Goal: Communication & Community: Answer question/provide support

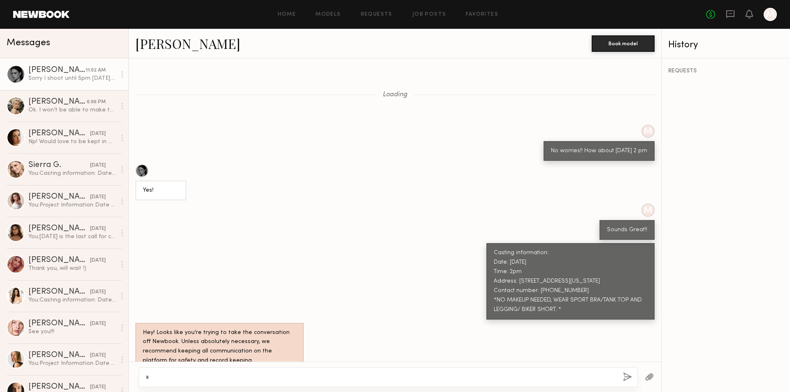
scroll to position [353, 0]
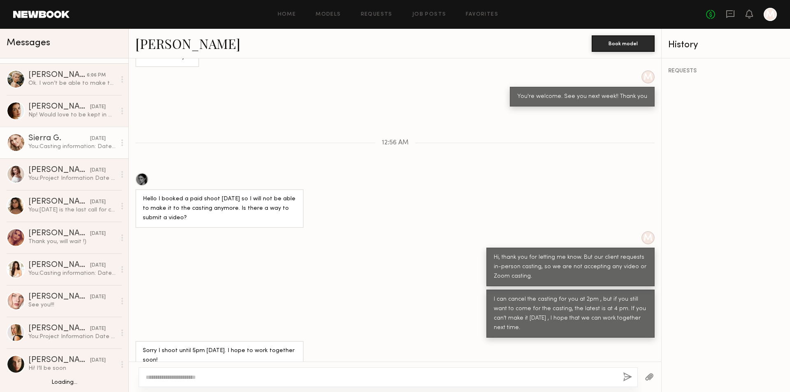
scroll to position [41, 0]
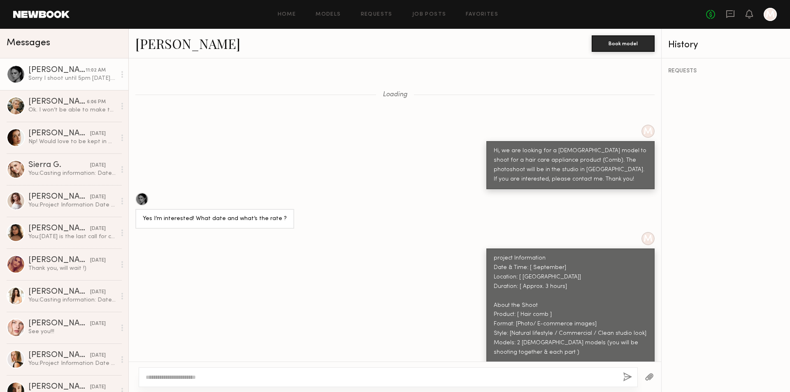
scroll to position [1026, 0]
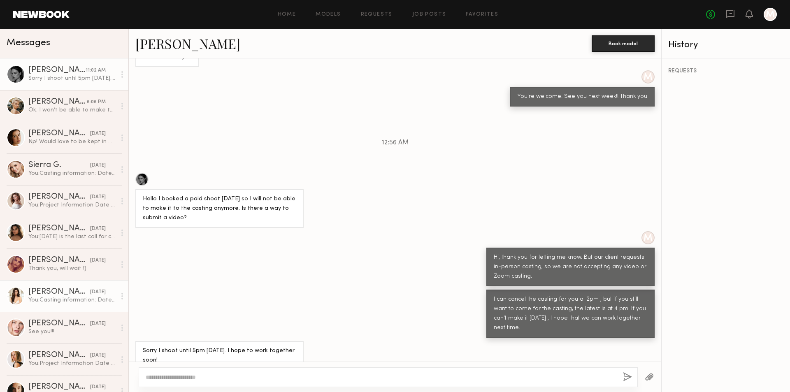
click at [45, 298] on div "You: Casting information: Date: 9/11/2025 Time: 1:15 pm Address: 150 E Colorado…" at bounding box center [72, 300] width 88 height 8
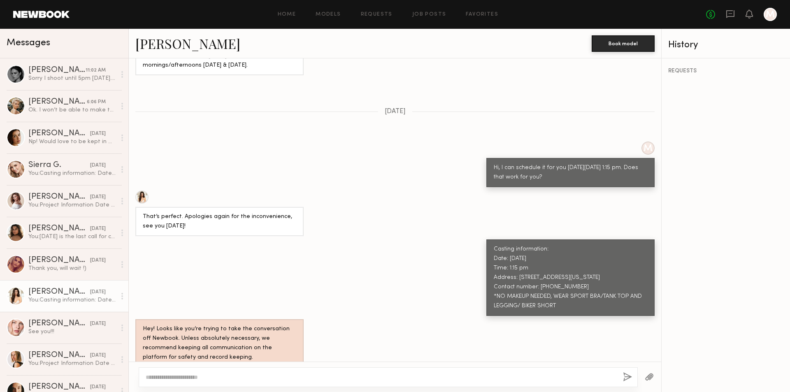
scroll to position [653, 0]
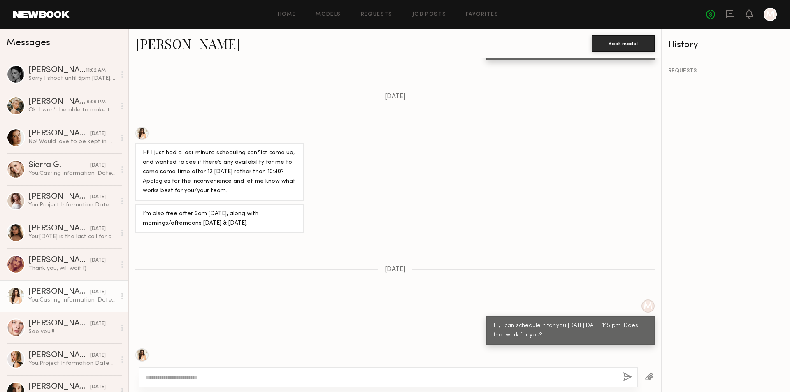
scroll to position [809, 0]
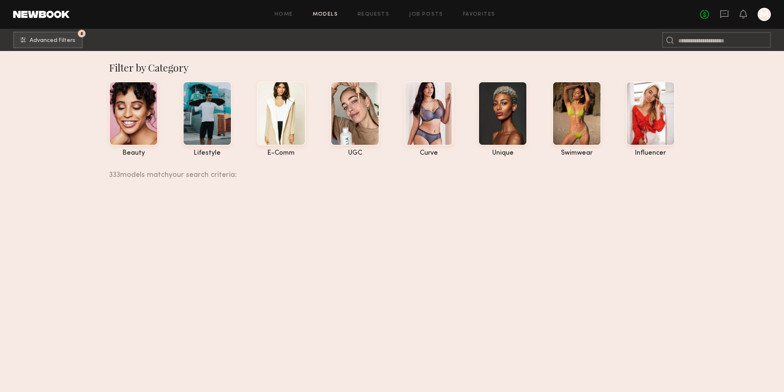
scroll to position [3086, 0]
